Goal: Navigation & Orientation: Find specific page/section

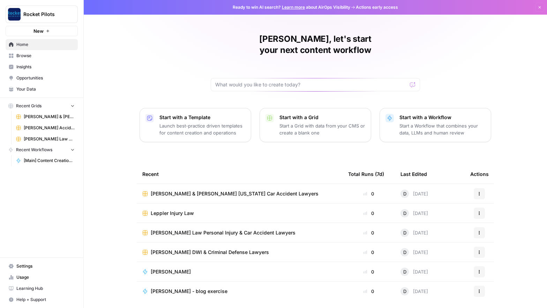
click at [25, 89] on span "Your Data" at bounding box center [45, 89] width 58 height 6
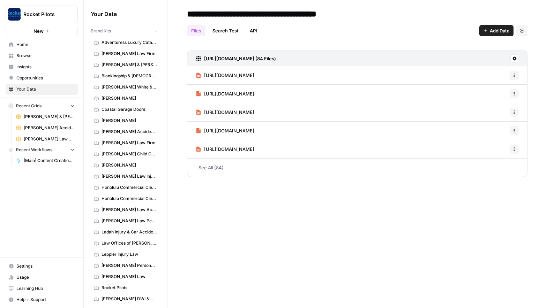
click at [19, 59] on span "Browse" at bounding box center [45, 56] width 58 height 6
